Goal: Task Accomplishment & Management: Use online tool/utility

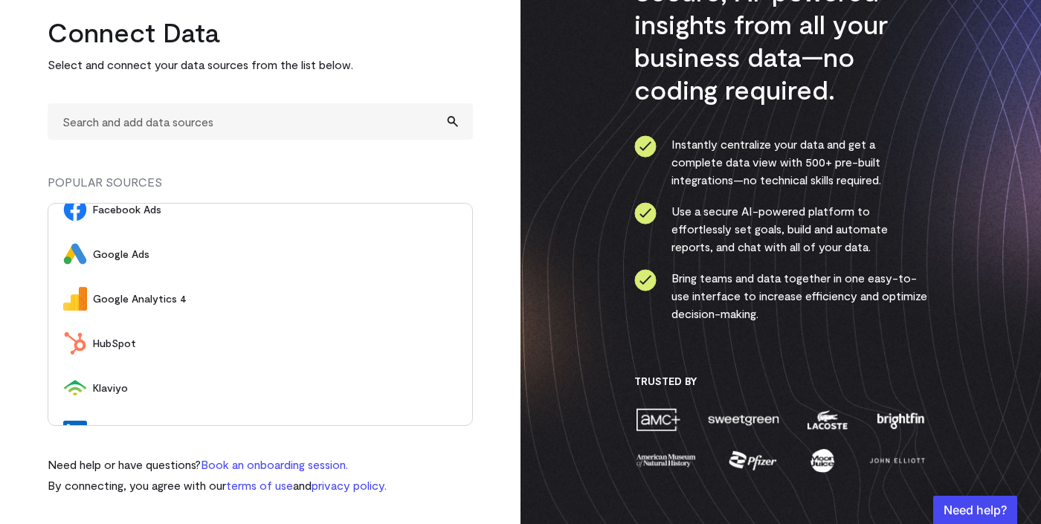
scroll to position [14, 0]
click at [146, 301] on span "Google Analytics 4" at bounding box center [275, 301] width 364 height 15
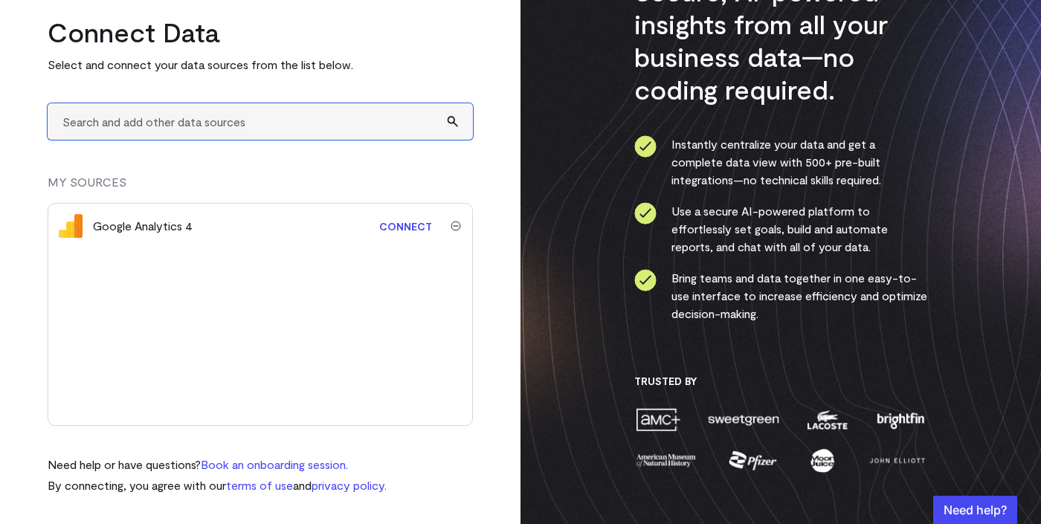
click at [112, 125] on input "text" at bounding box center [260, 121] width 425 height 36
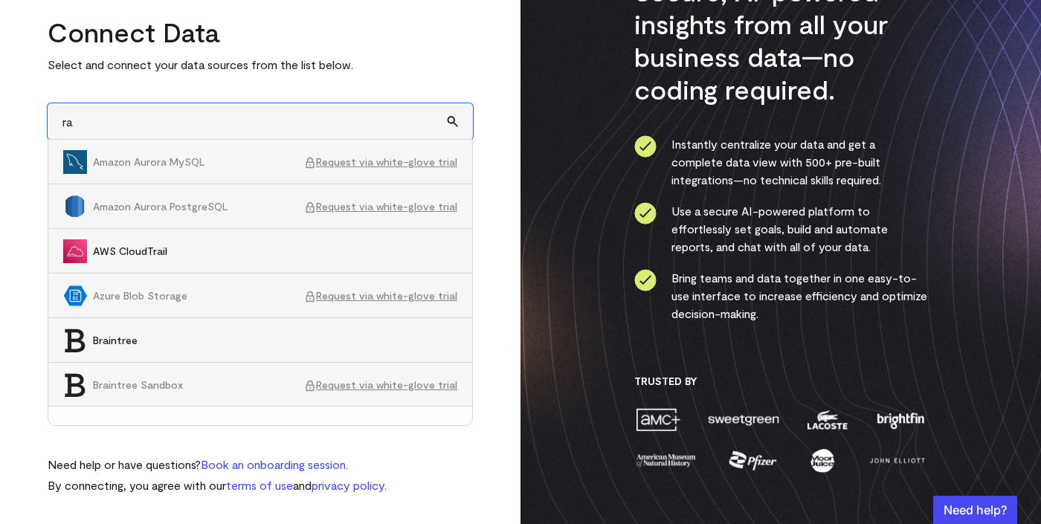
type input "r"
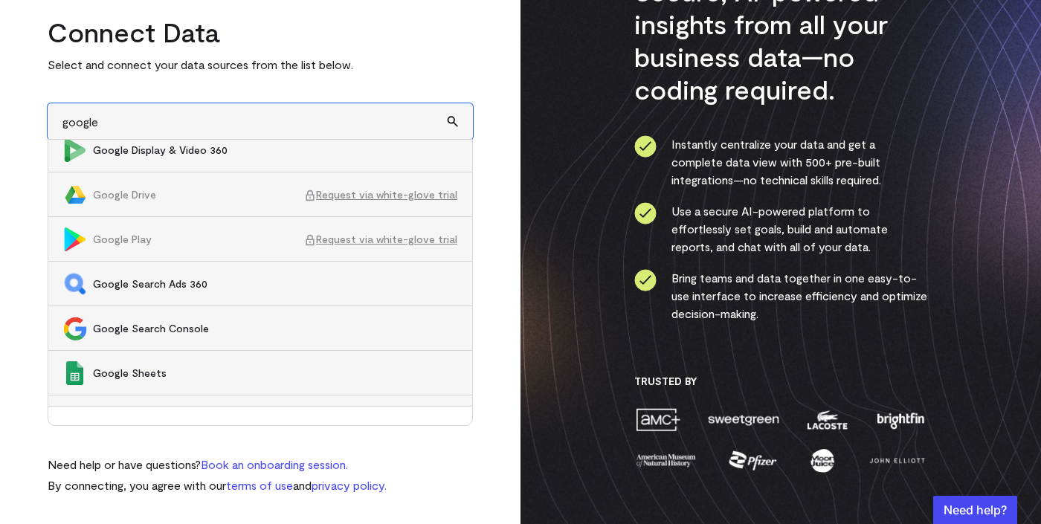
scroll to position [626, 0]
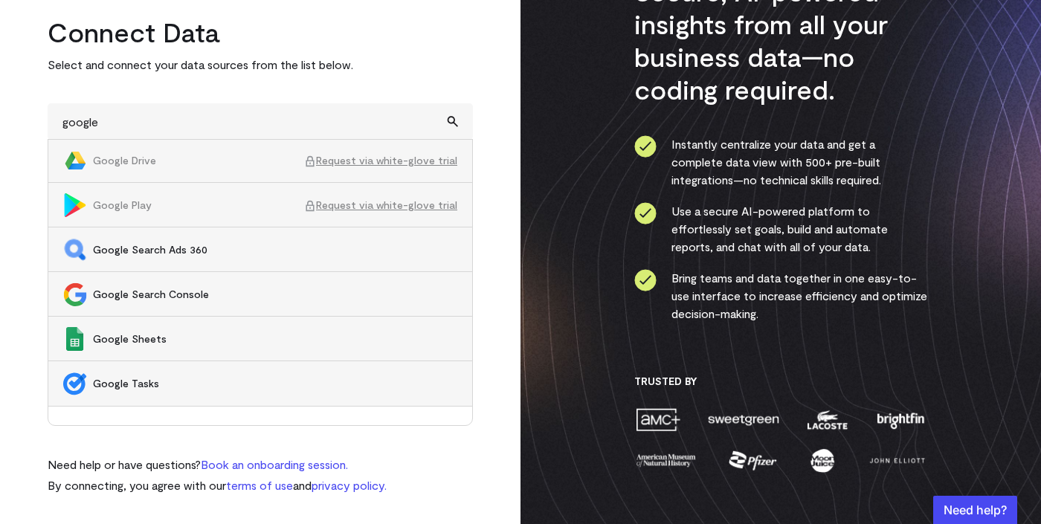
click at [160, 336] on span "Google Sheets" at bounding box center [275, 339] width 364 height 15
type input "Google Sheets"
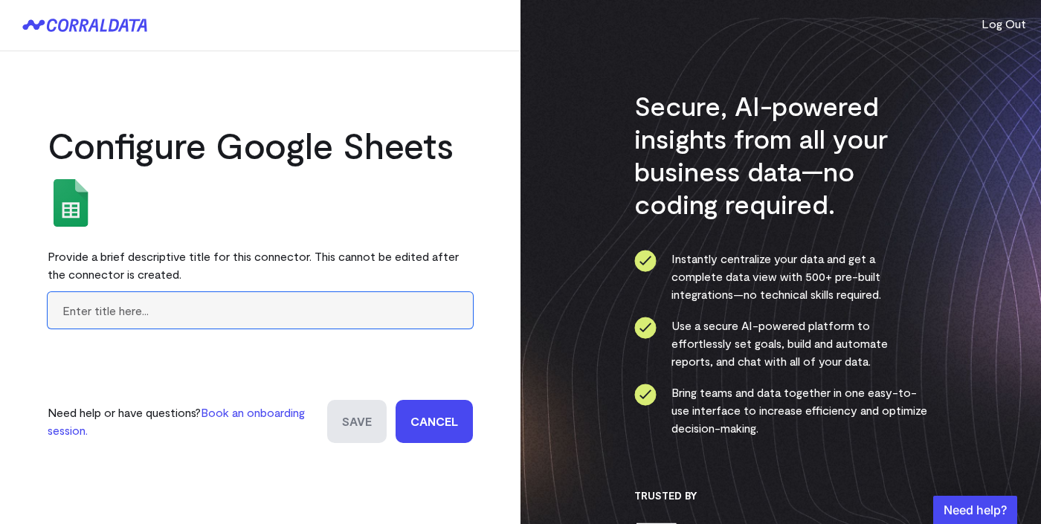
click at [283, 307] on input "text" at bounding box center [260, 310] width 425 height 36
click at [431, 417] on link "Cancel" at bounding box center [434, 421] width 77 height 43
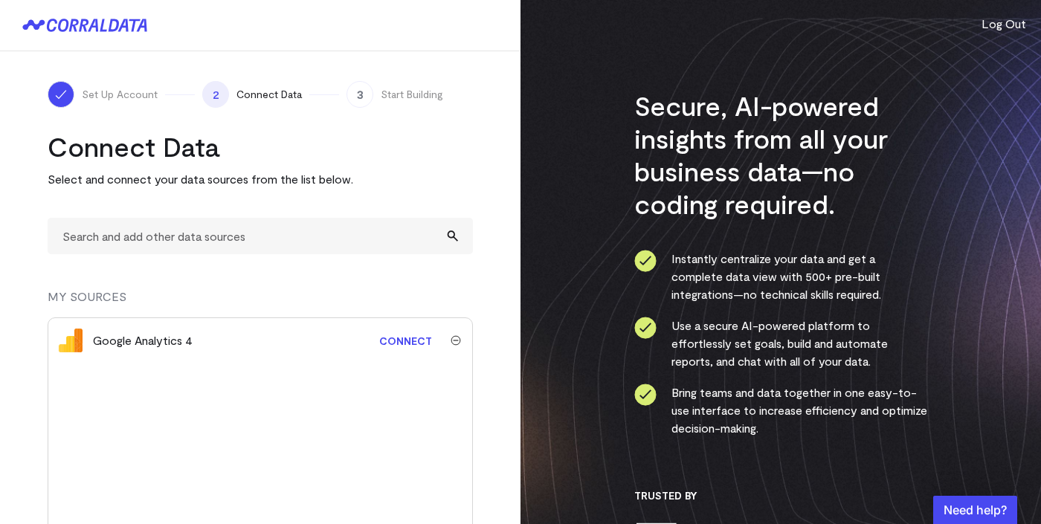
click at [457, 339] on img "submit" at bounding box center [456, 340] width 10 height 10
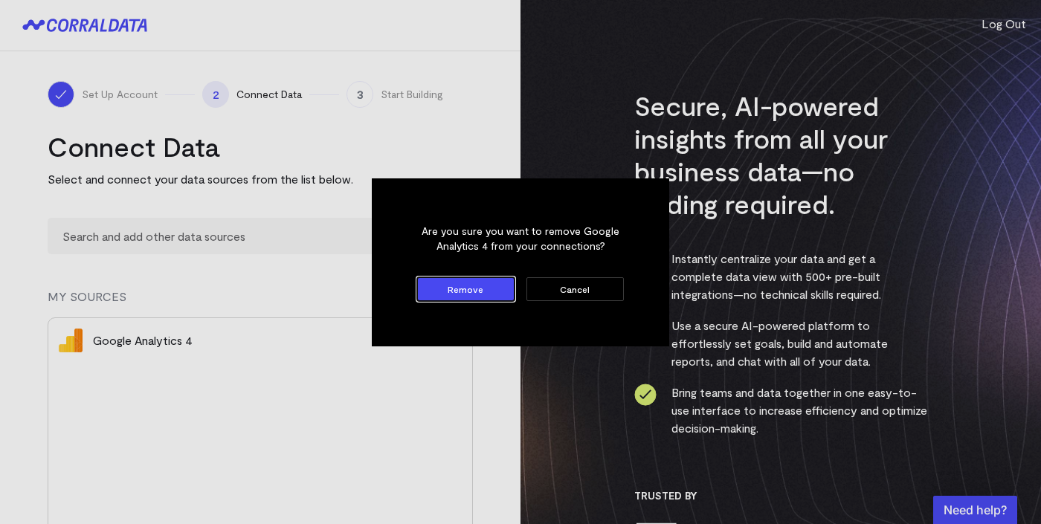
click at [494, 291] on button "Remove" at bounding box center [465, 289] width 97 height 24
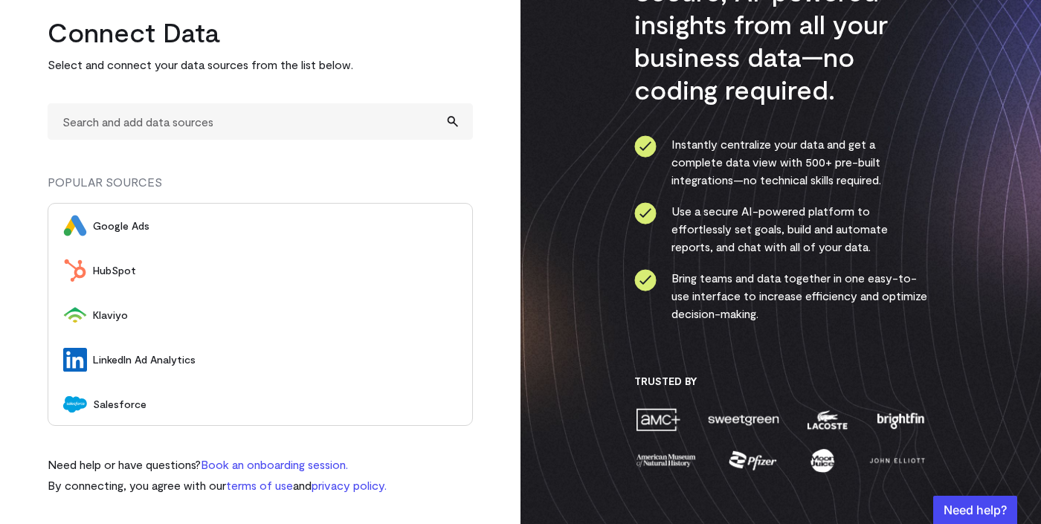
scroll to position [135, 0]
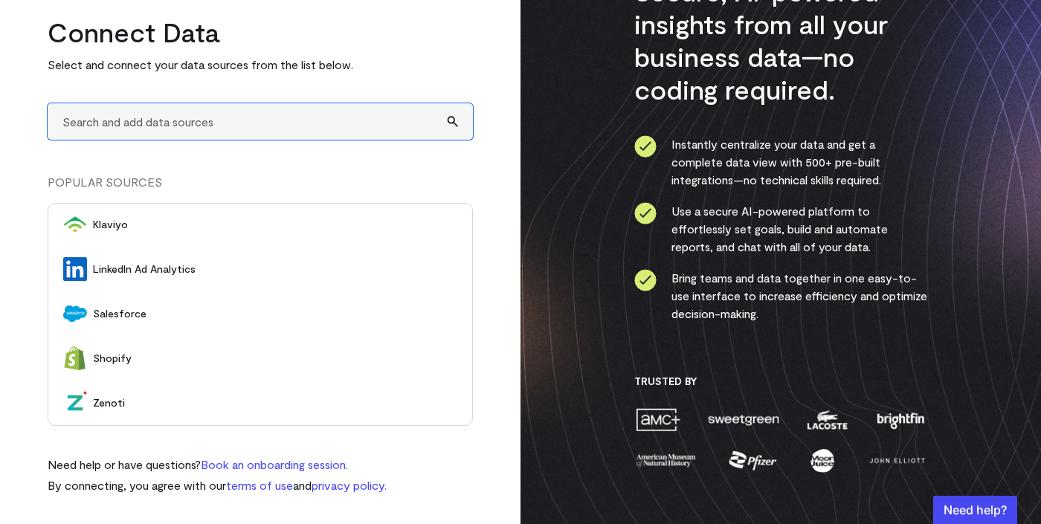
click at [240, 120] on input "text" at bounding box center [260, 121] width 425 height 36
type input "A"
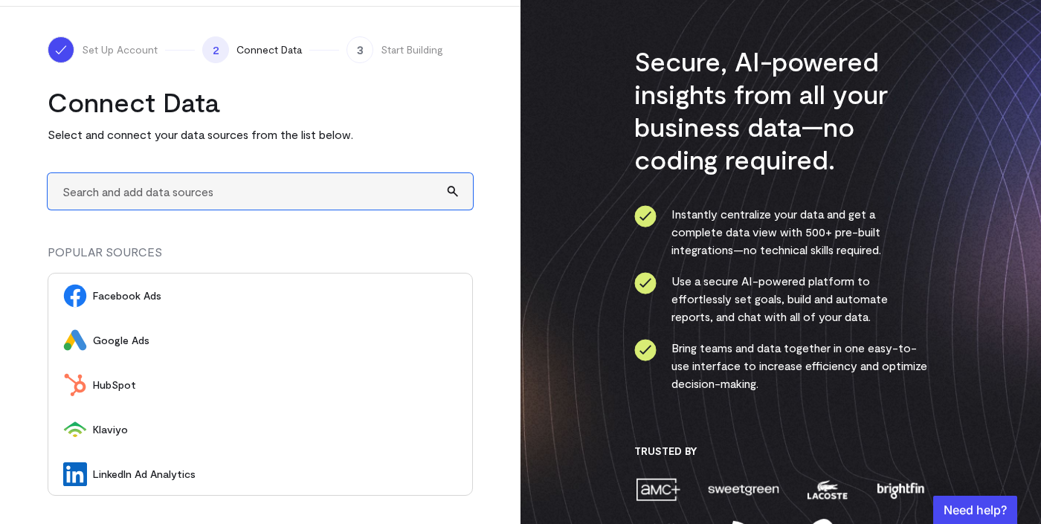
scroll to position [44, 0]
